Goal: Task Accomplishment & Management: Manage account settings

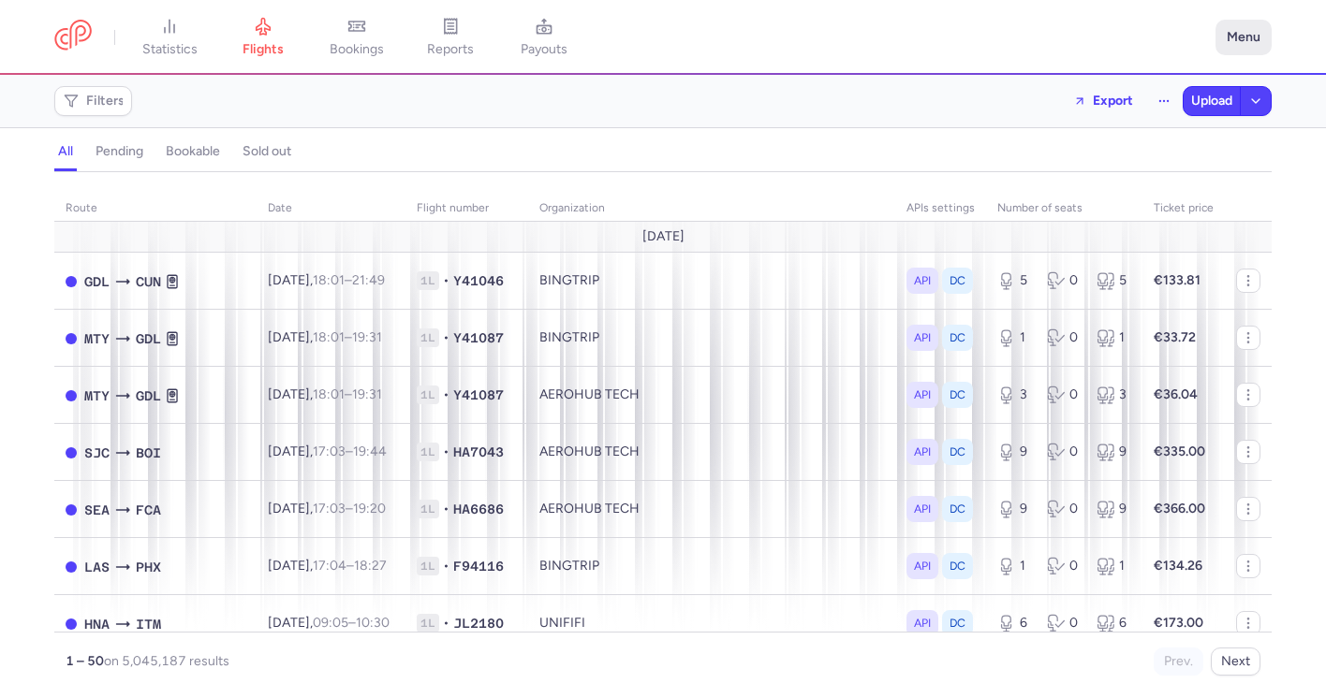
click at [1253, 26] on button "Menu" at bounding box center [1243, 38] width 56 height 36
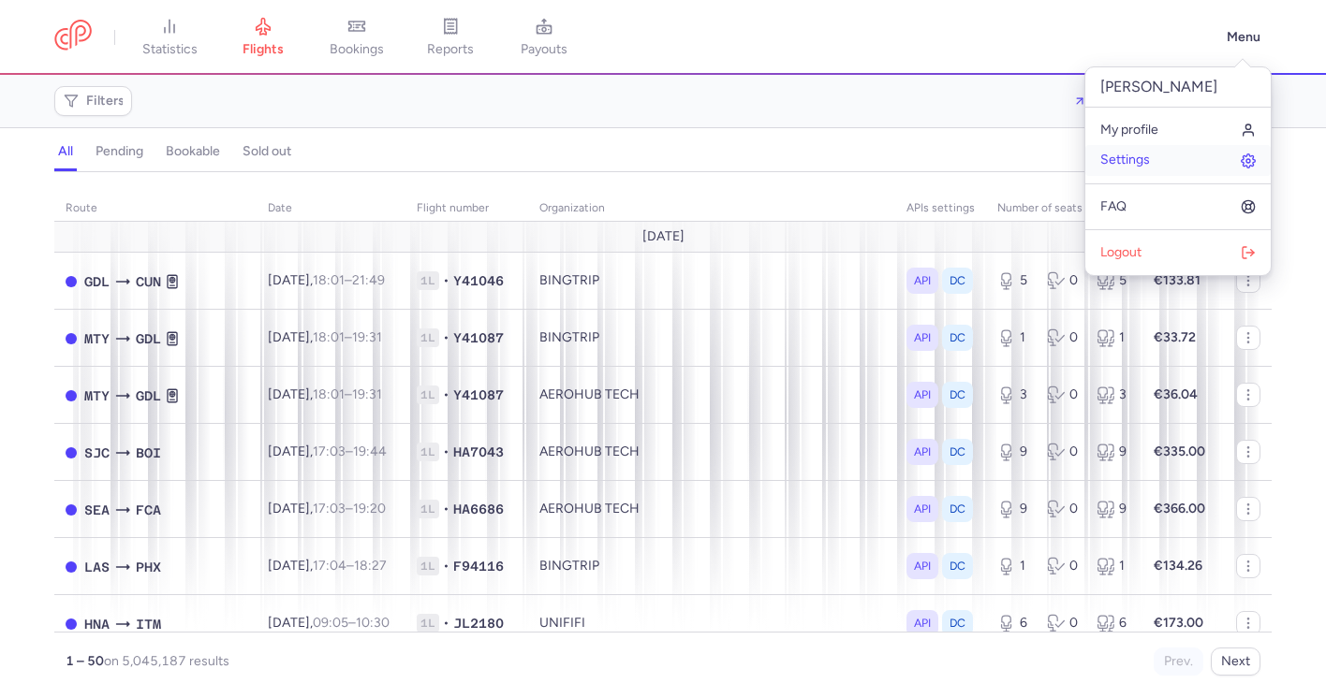
click at [1157, 165] on link "Settings" at bounding box center [1177, 160] width 185 height 30
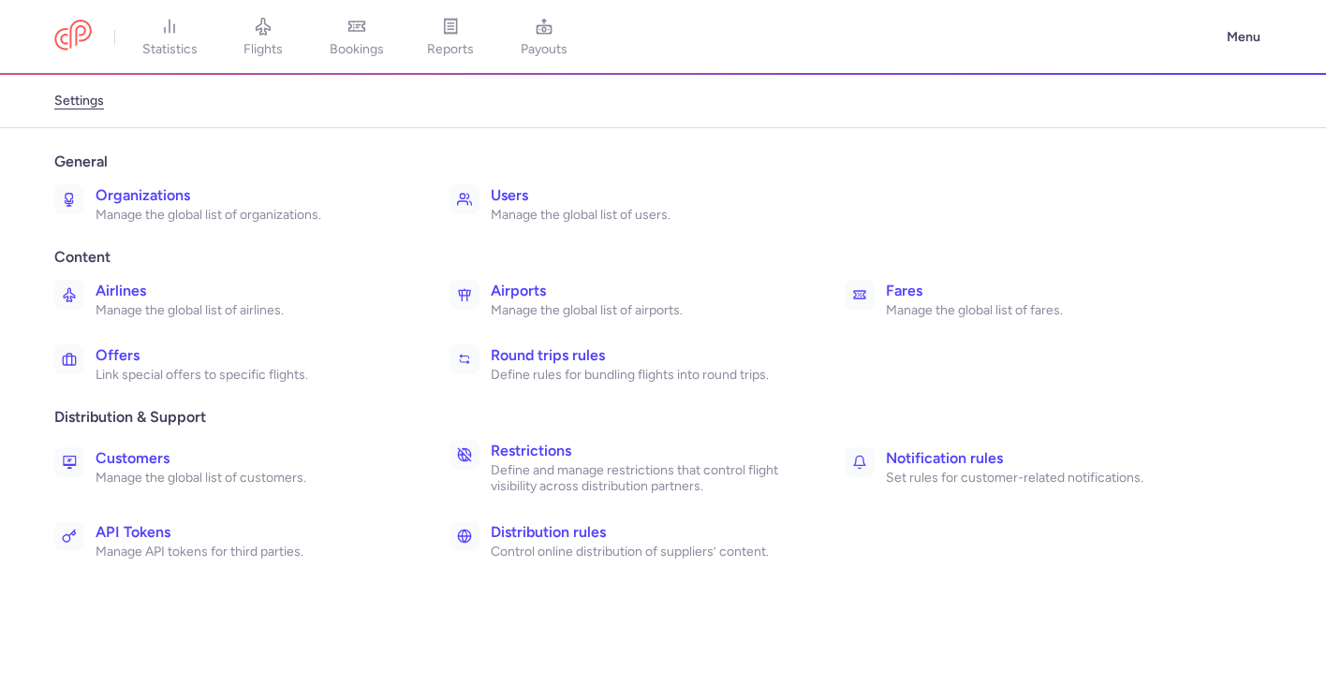
click at [541, 537] on h3 "Distribution rules" at bounding box center [647, 532] width 313 height 22
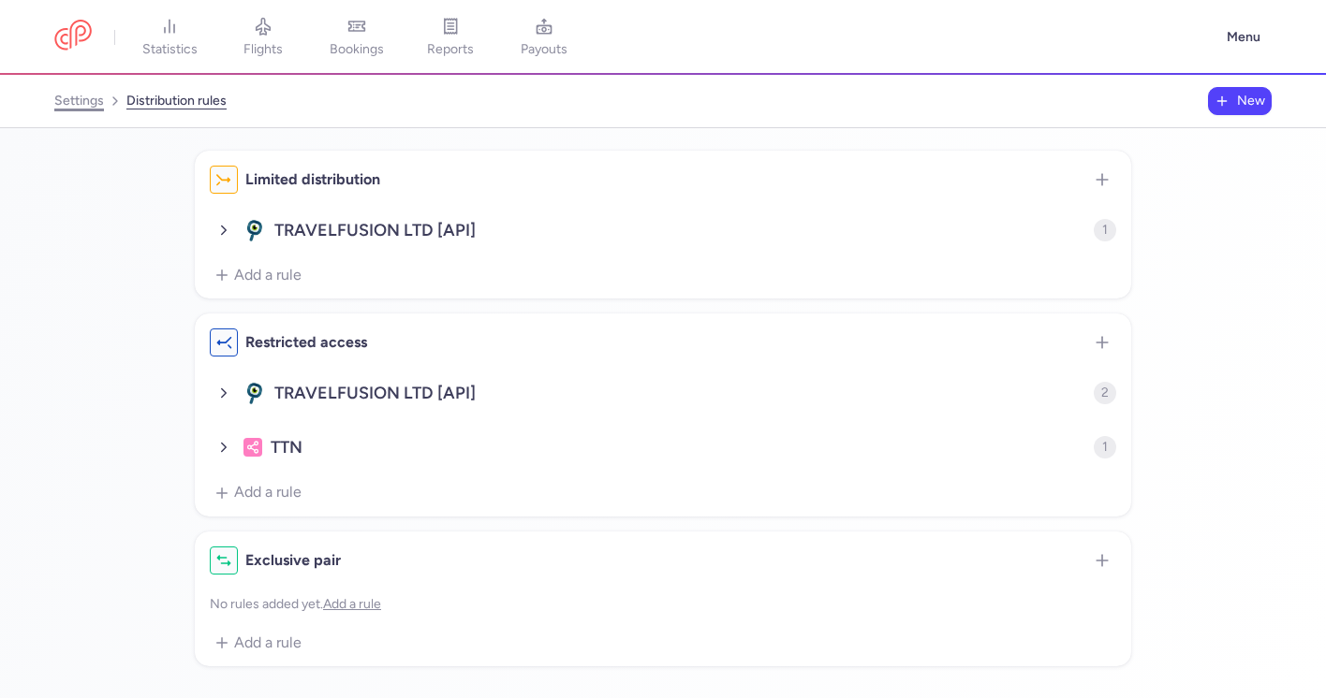
click at [71, 107] on link "settings" at bounding box center [79, 101] width 50 height 30
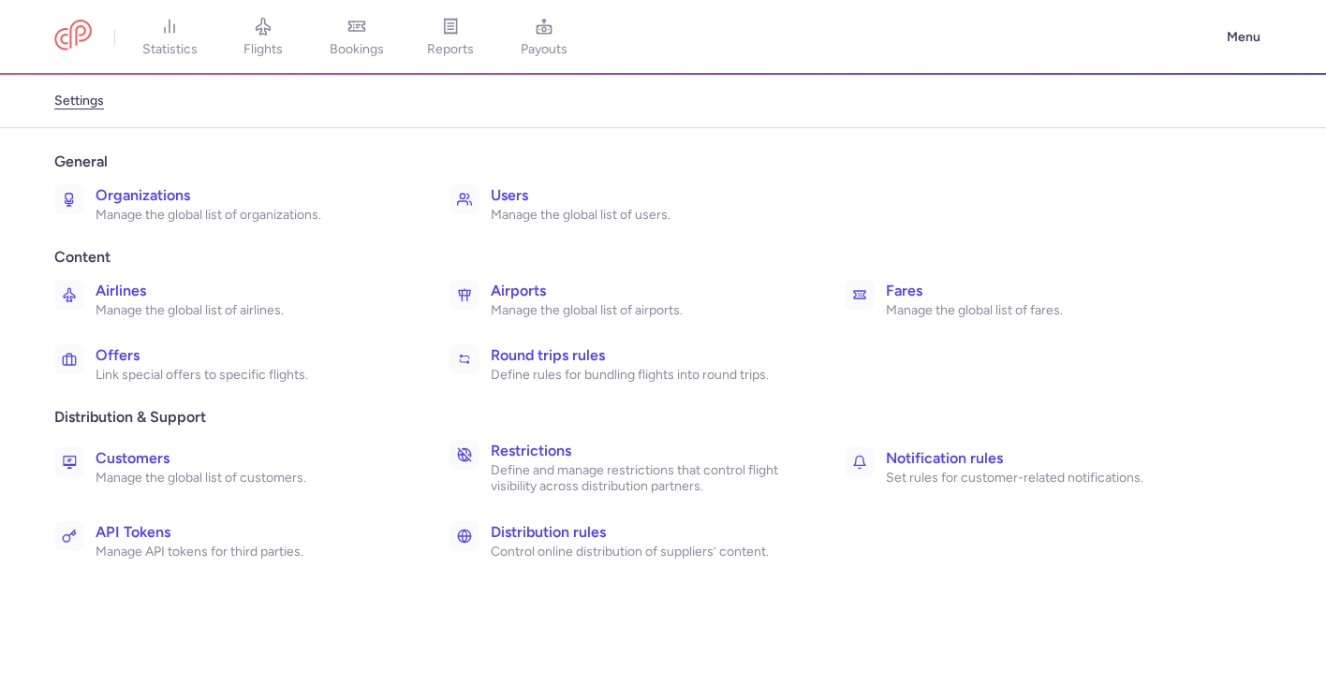
click at [555, 466] on p "Define and manage restrictions that control flight visibility across distributi…" at bounding box center [647, 478] width 313 height 33
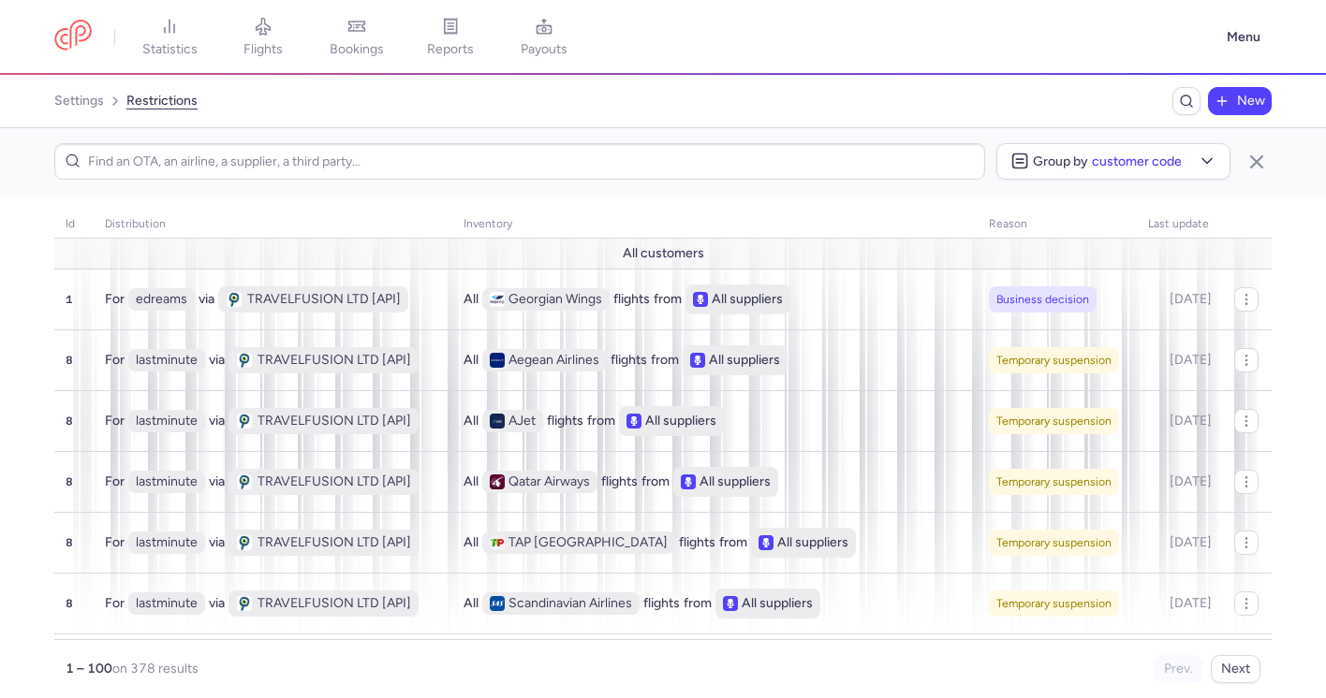
click at [1238, 108] on span "New" at bounding box center [1251, 101] width 28 height 15
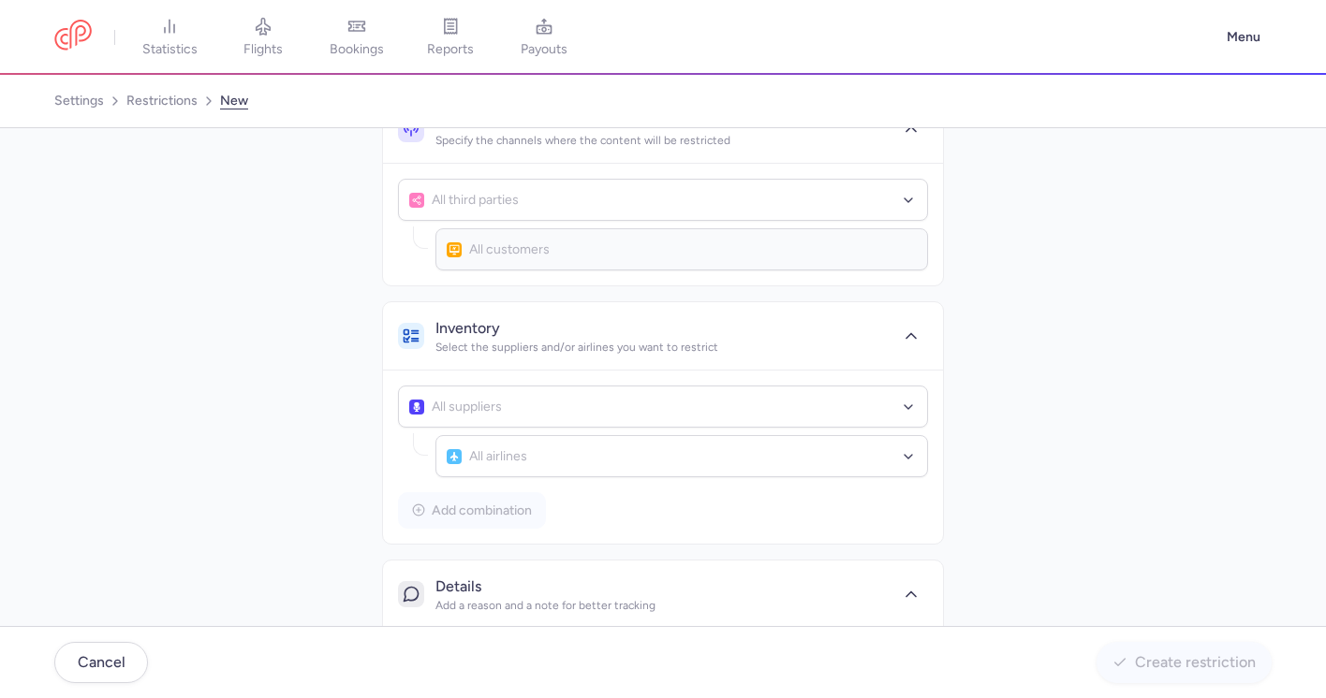
scroll to position [65, 0]
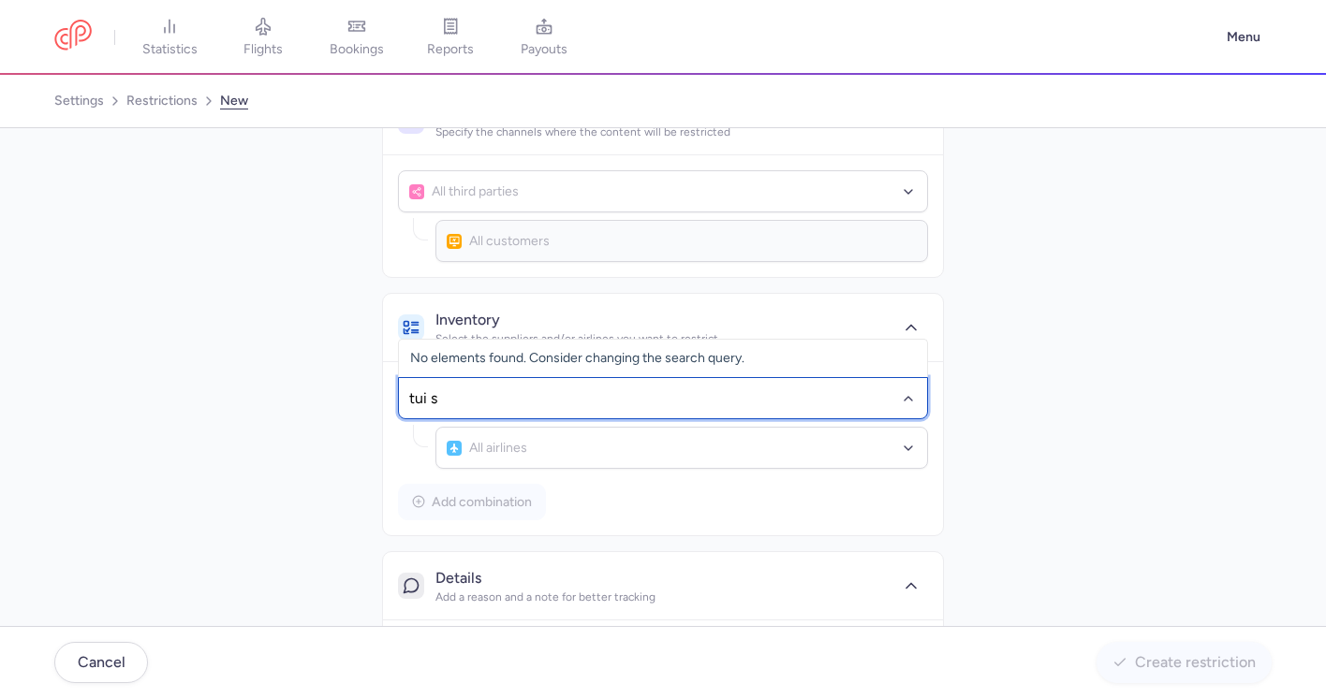
type input "tui"
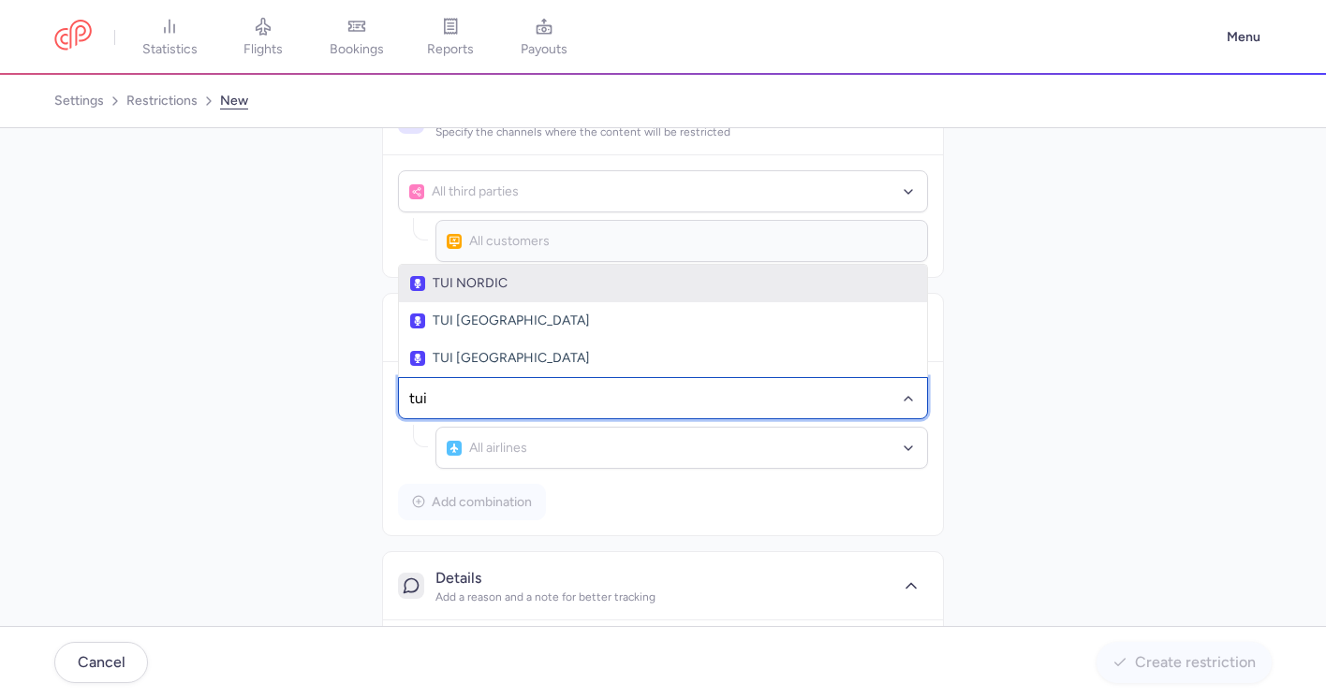
click at [636, 290] on span "TUI NORDIC" at bounding box center [663, 283] width 506 height 15
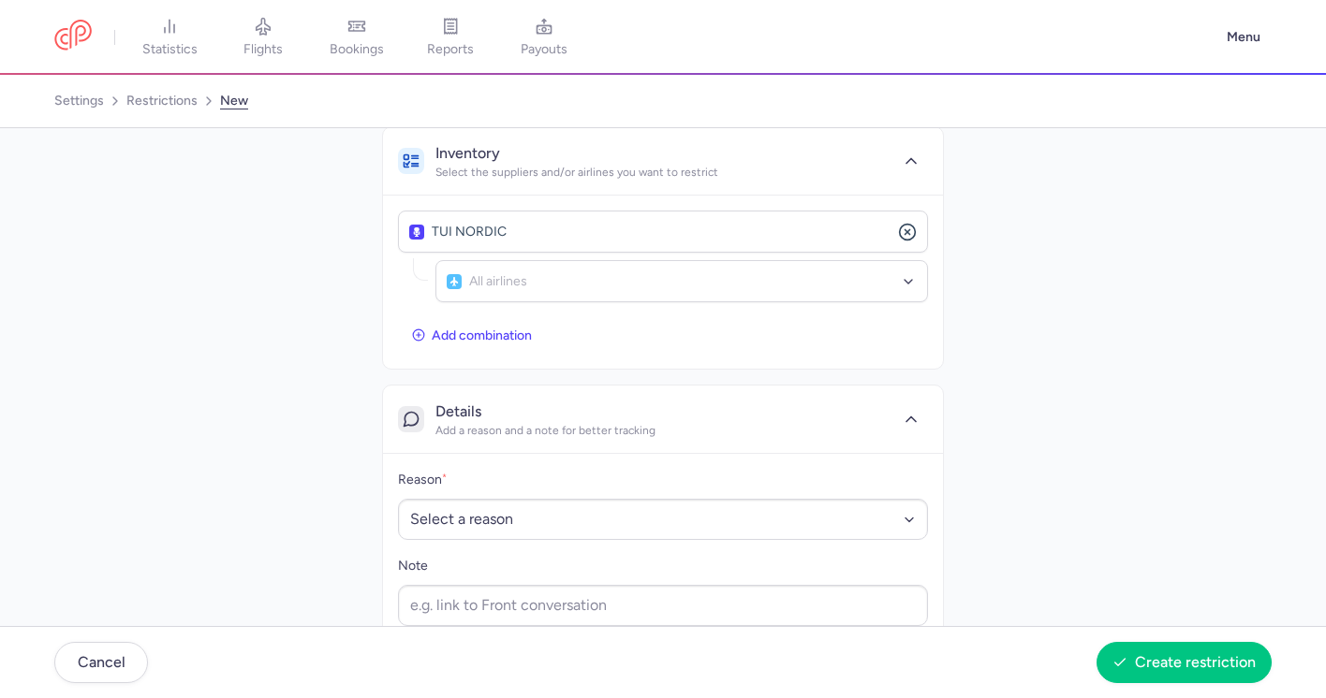
scroll to position [270, 0]
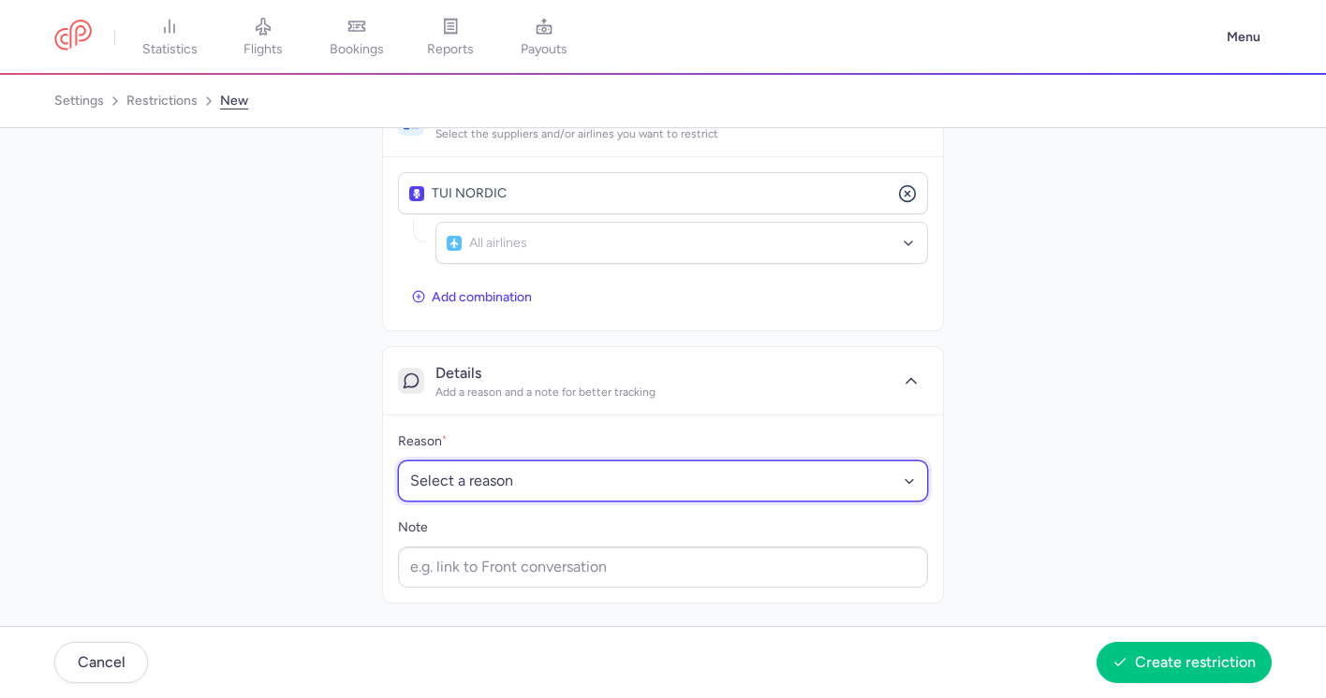
click at [849, 500] on select "Select a reason Business decision Technical issue Contractual obligation Regula…" at bounding box center [663, 481] width 530 height 41
select select "OTHER"
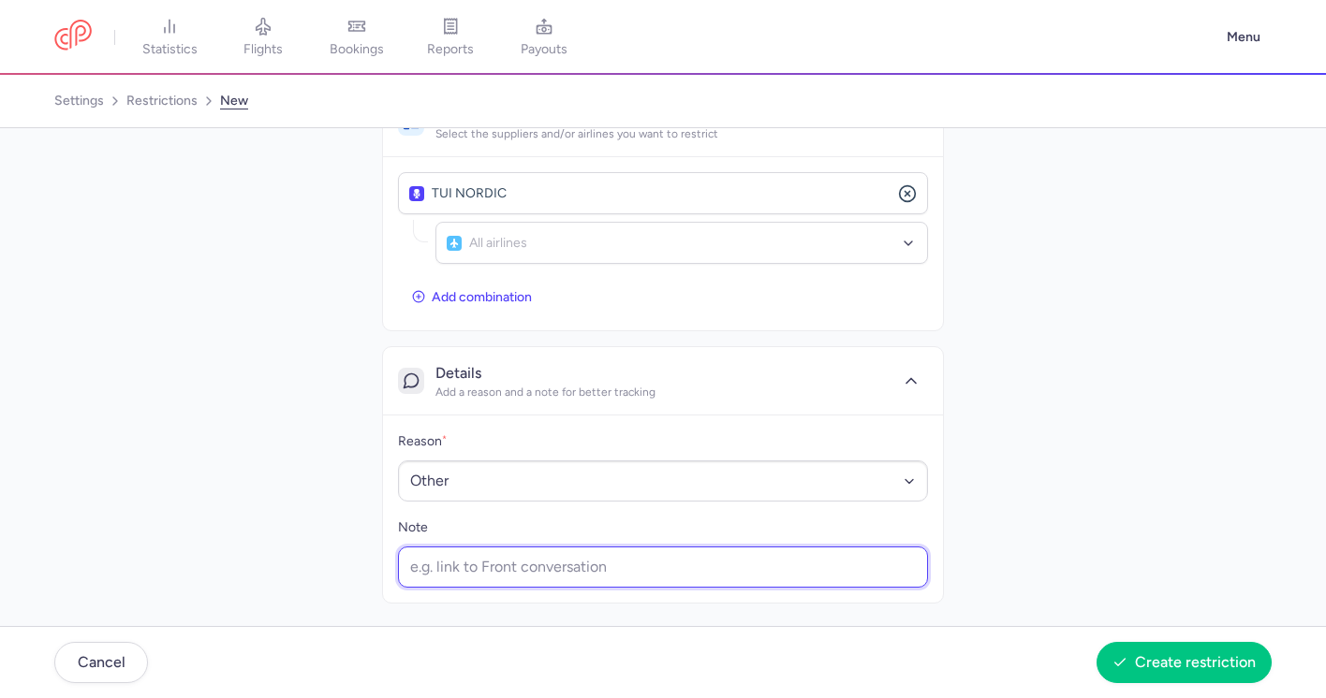
drag, startPoint x: 884, startPoint y: 549, endPoint x: 846, endPoint y: 566, distance: 41.5
click at [846, 566] on input "Note" at bounding box center [663, 567] width 530 height 41
type input "Demo Flight"
click at [1141, 677] on button "Create restriction" at bounding box center [1183, 662] width 175 height 41
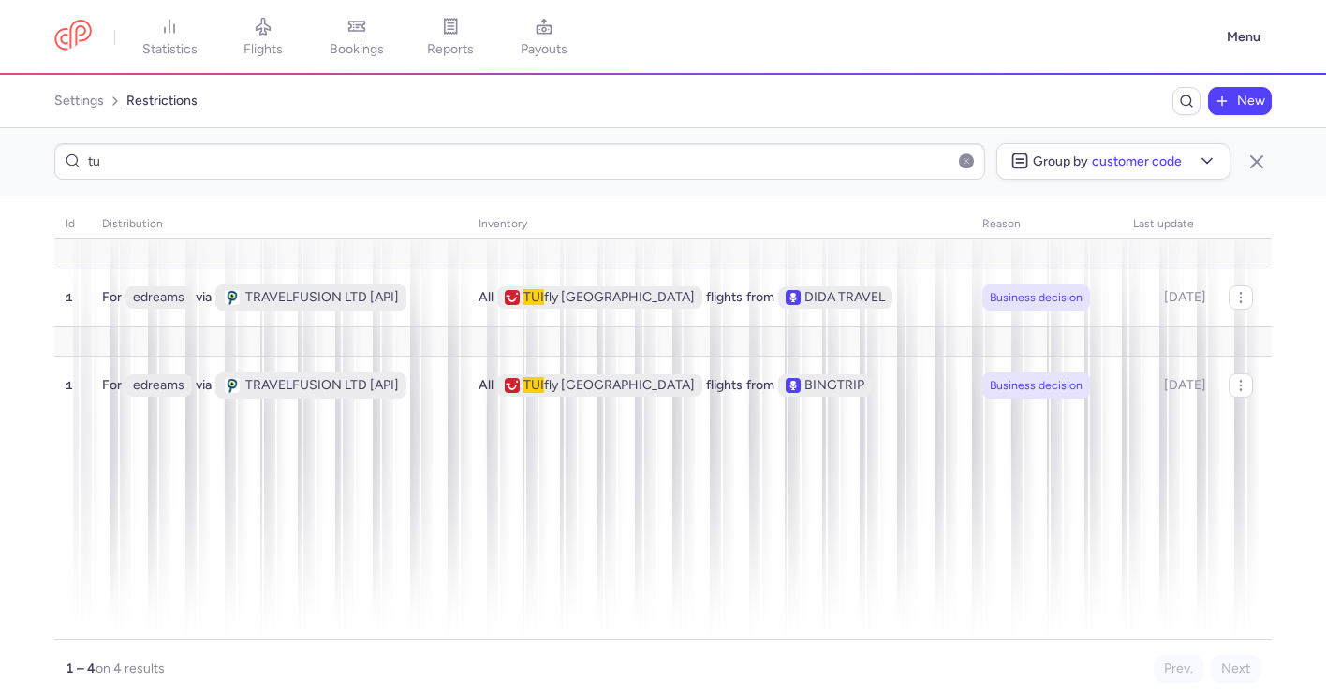
type input "t"
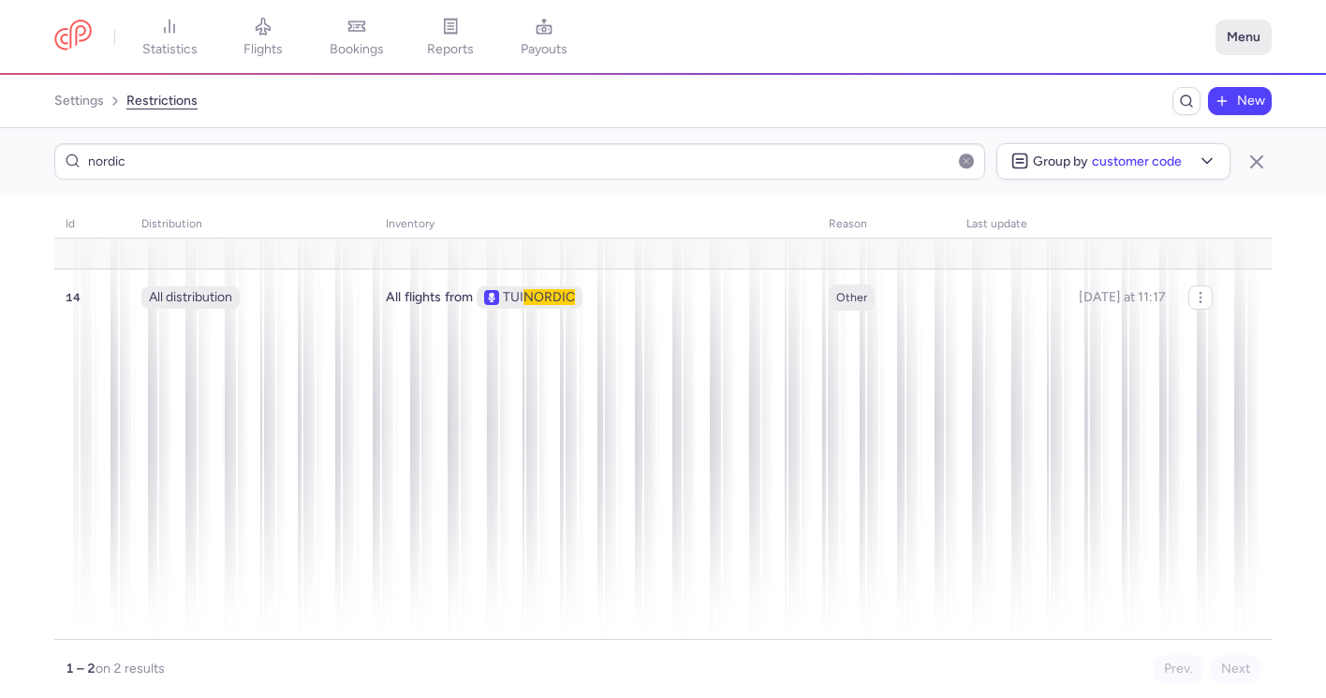
type input "nordic"
click at [1247, 34] on button "Menu" at bounding box center [1243, 38] width 56 height 36
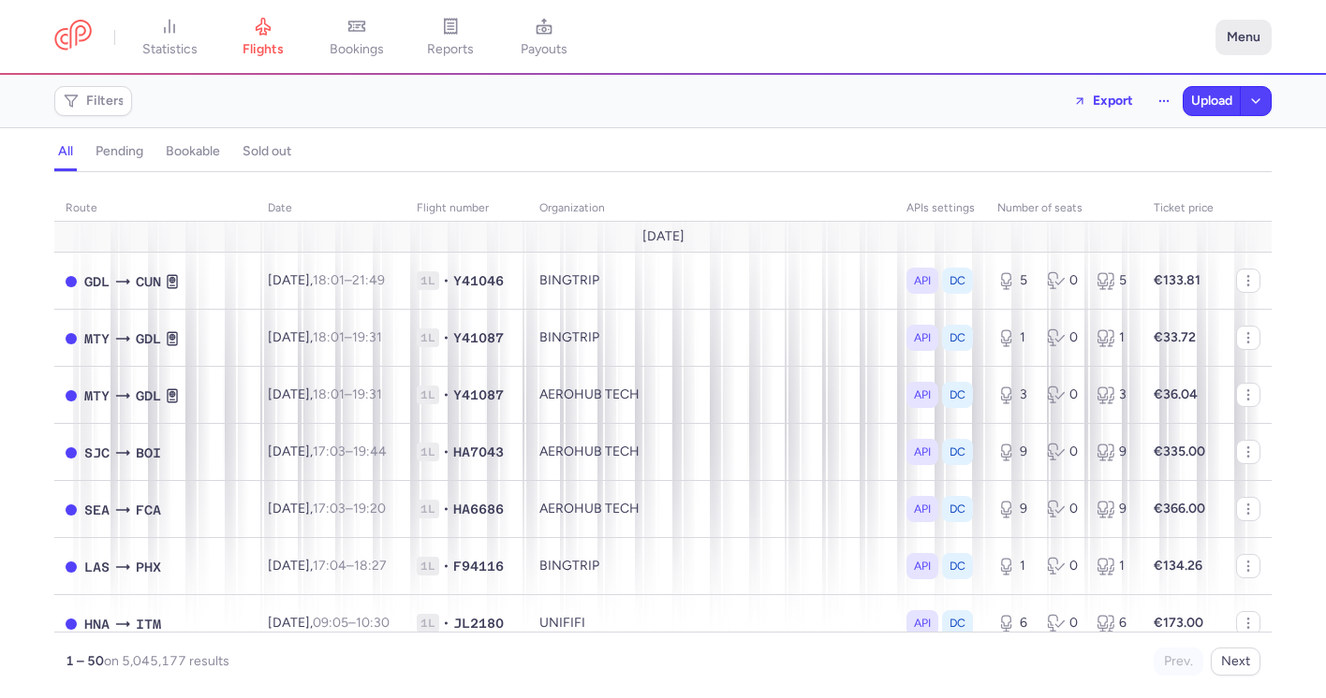
click at [1235, 51] on button "Menu" at bounding box center [1243, 38] width 56 height 36
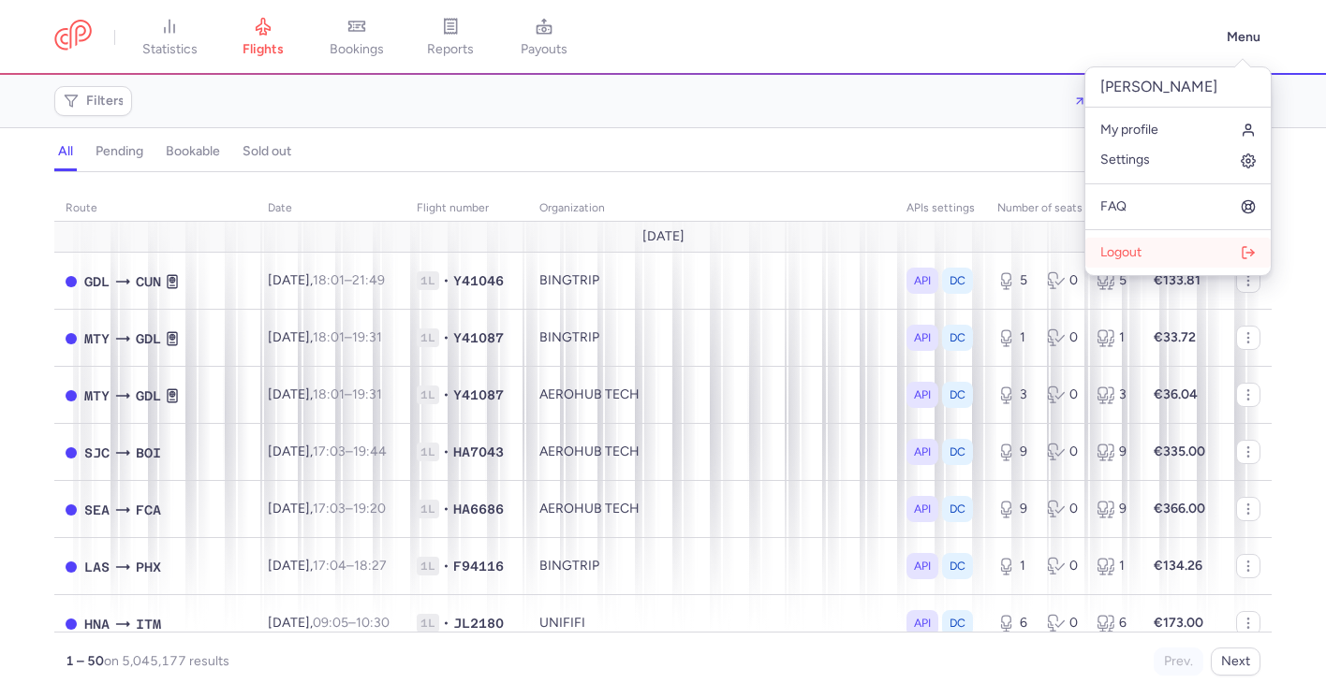
click at [1163, 249] on button "Logout" at bounding box center [1177, 253] width 185 height 30
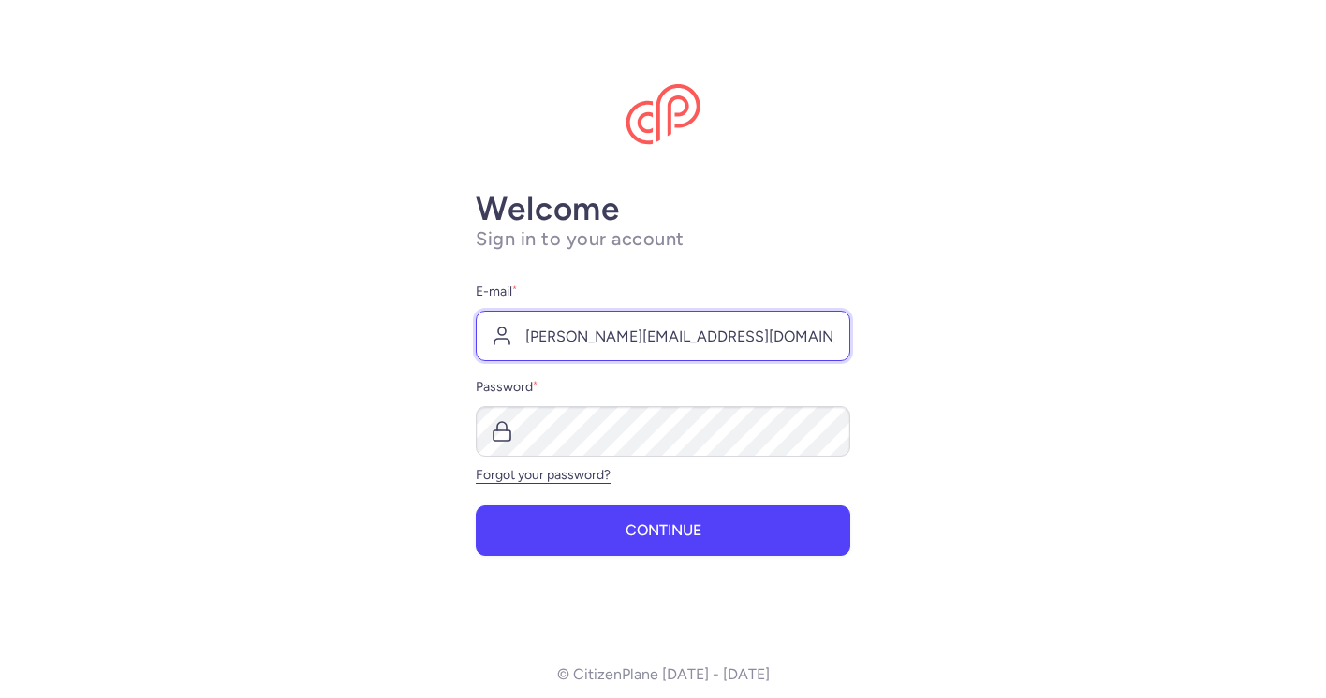
click at [578, 345] on input "paul@citizenplane.com" at bounding box center [663, 336] width 374 height 51
type input "demo@citizenplane.com"
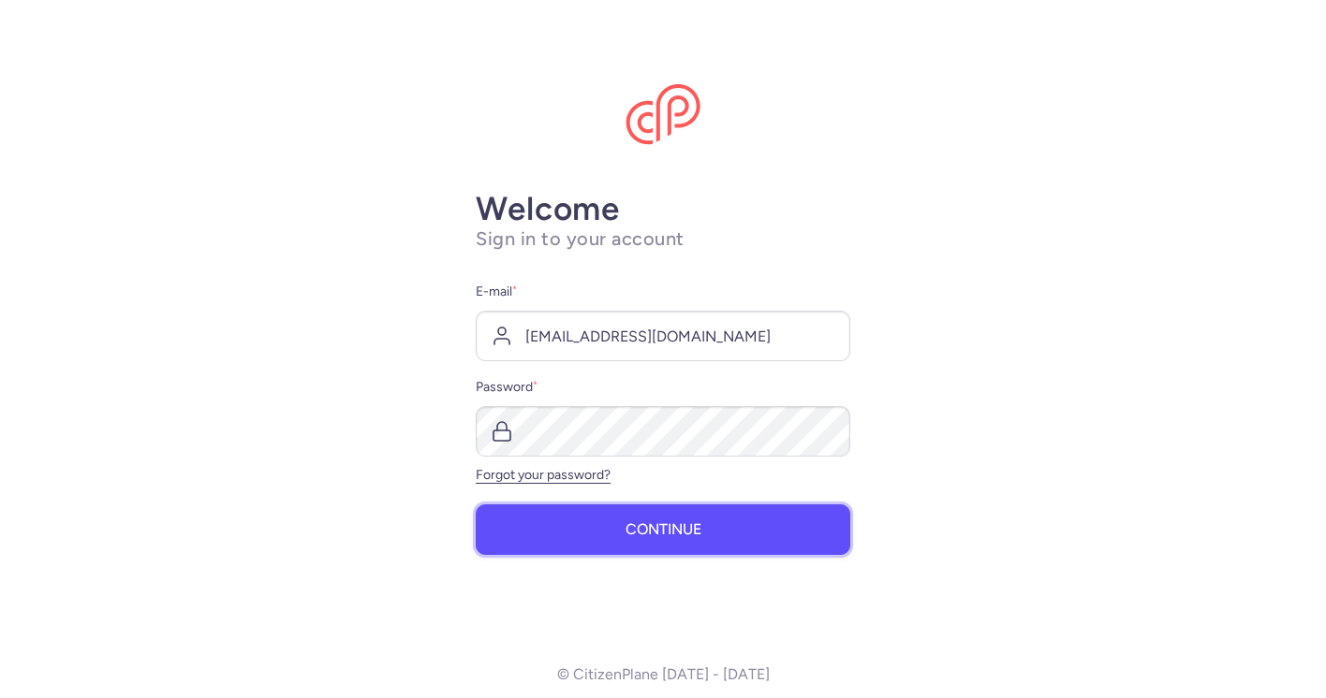
click at [615, 530] on button "Continue" at bounding box center [663, 530] width 374 height 51
